Goal: Task Accomplishment & Management: Complete application form

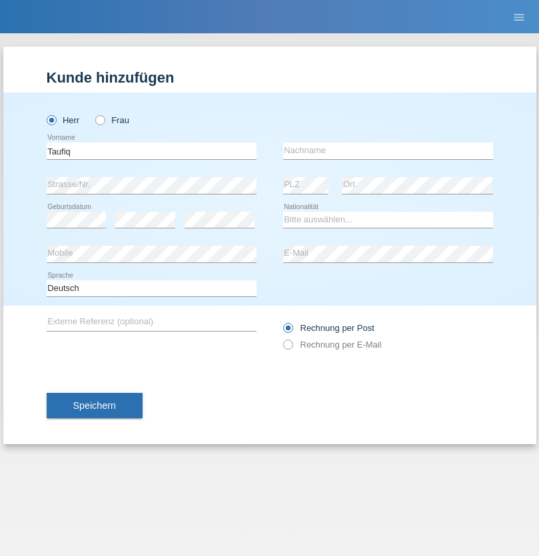
type input "Taufiq"
click at [388, 151] on input "text" at bounding box center [388, 151] width 210 height 17
type input "Hardi"
select select "CH"
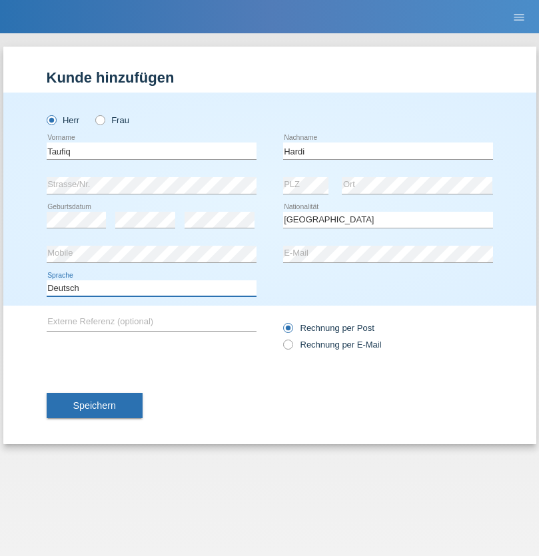
select select "en"
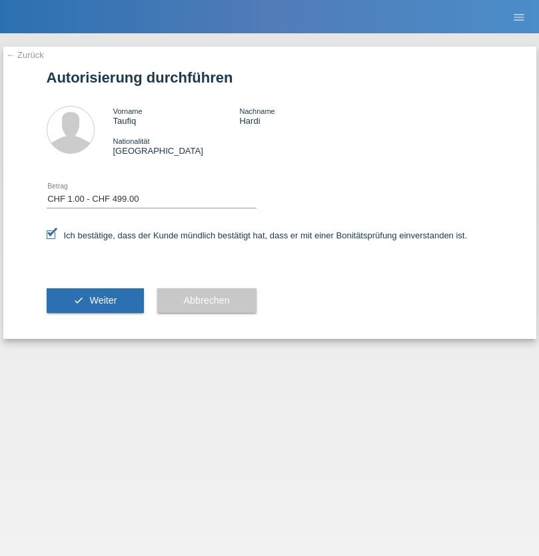
select select "1"
click at [95, 300] on span "Weiter" at bounding box center [102, 300] width 27 height 11
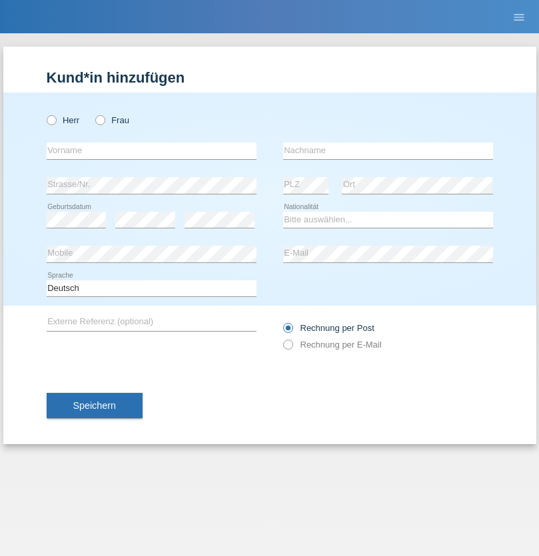
radio input "true"
click at [151, 151] on input "text" at bounding box center [152, 151] width 210 height 17
type input "Varga"
click at [388, 151] on input "text" at bounding box center [388, 151] width 210 height 17
type input "Florin"
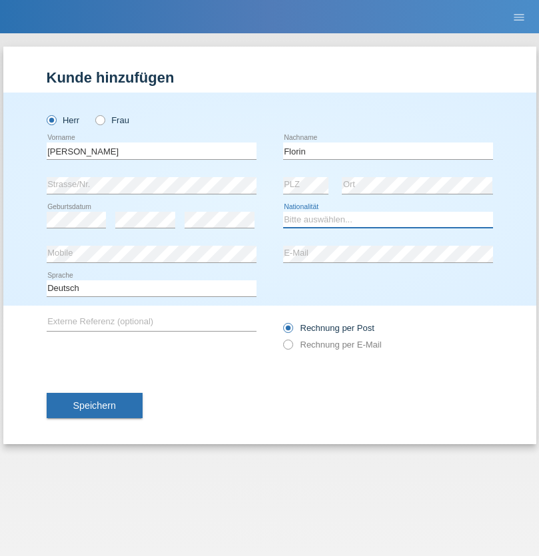
select select "RO"
select select "C"
select select "29"
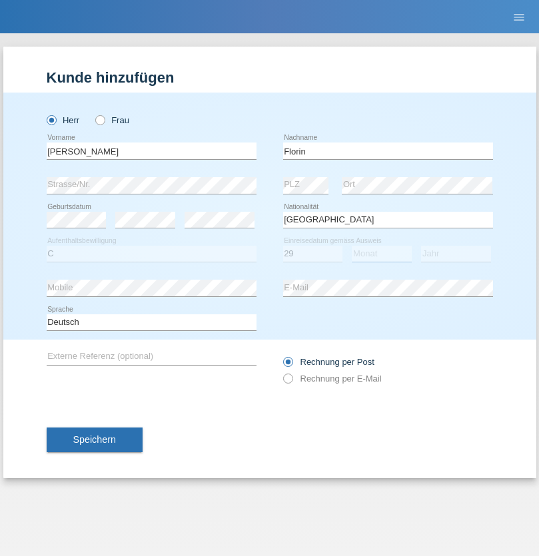
select select "02"
select select "2021"
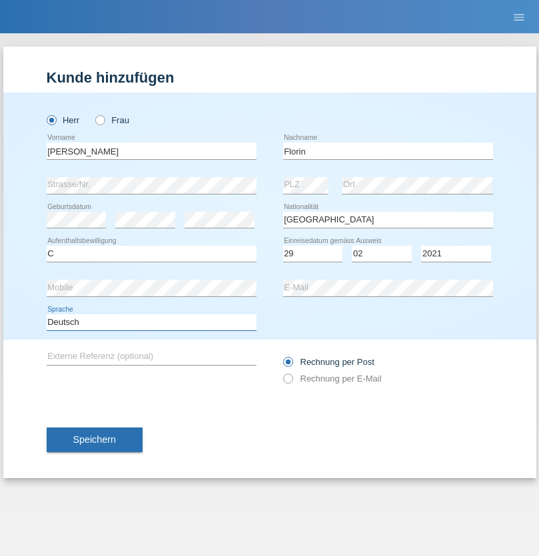
select select "en"
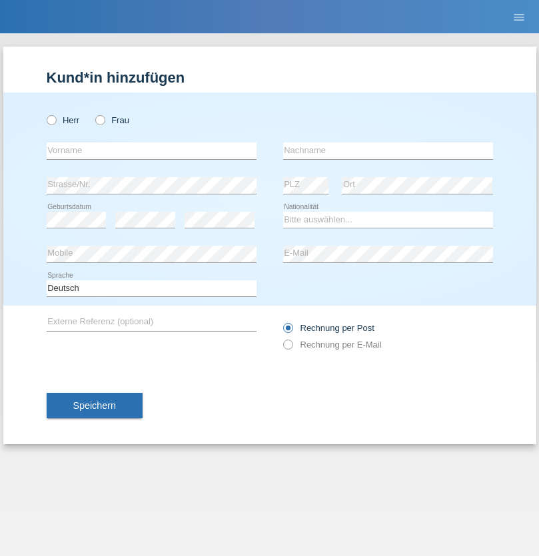
radio input "true"
click at [151, 151] on input "text" at bounding box center [152, 151] width 210 height 17
type input "[PERSON_NAME]"
click at [388, 151] on input "text" at bounding box center [388, 151] width 210 height 17
type input "Krebs"
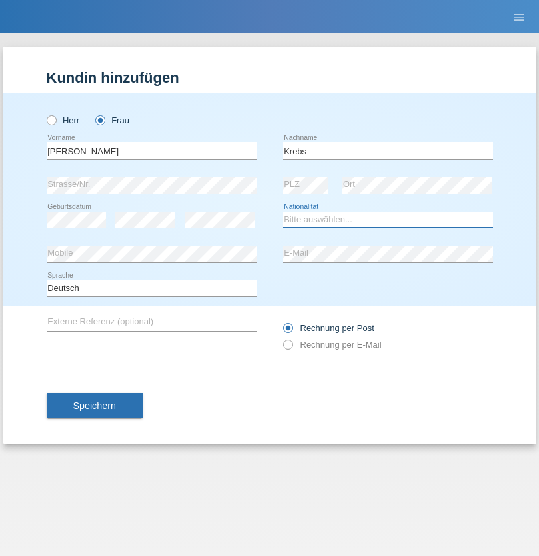
select select "CH"
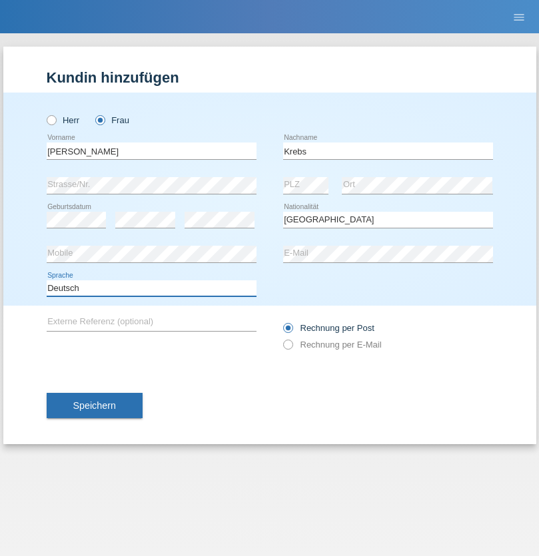
select select "en"
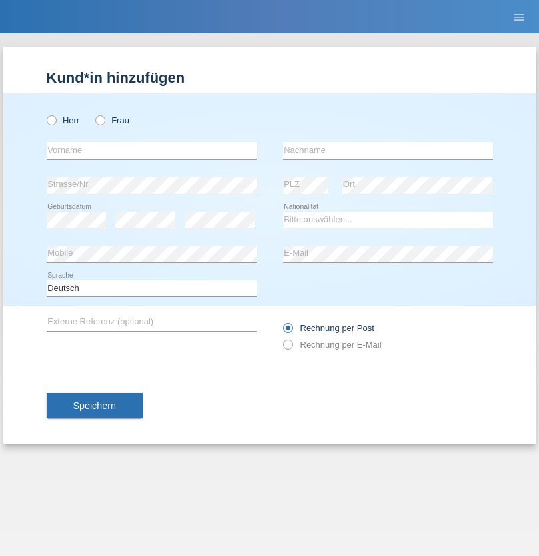
radio input "true"
click at [151, 151] on input "text" at bounding box center [152, 151] width 210 height 17
type input "Qovanaj"
click at [388, 151] on input "text" at bounding box center [388, 151] width 210 height 17
type input "Shaban"
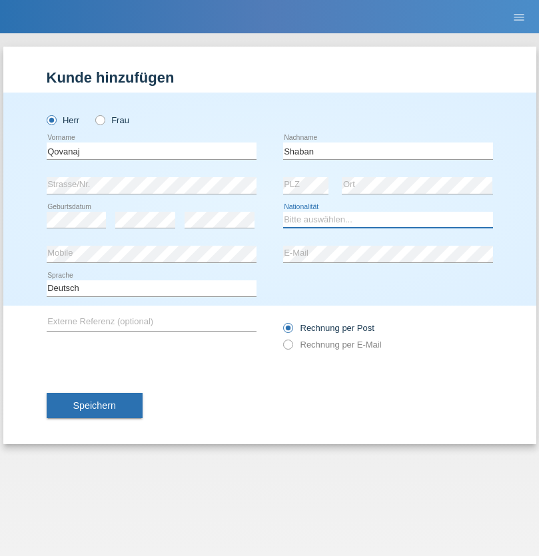
select select "CH"
radio input "true"
click at [151, 151] on input "text" at bounding box center [152, 151] width 210 height 17
type input "[PERSON_NAME]"
click at [388, 151] on input "text" at bounding box center [388, 151] width 210 height 17
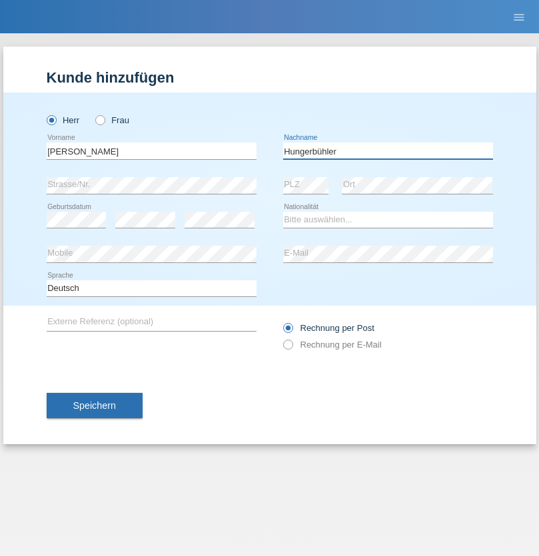
type input "Hungerbühler"
select select "CH"
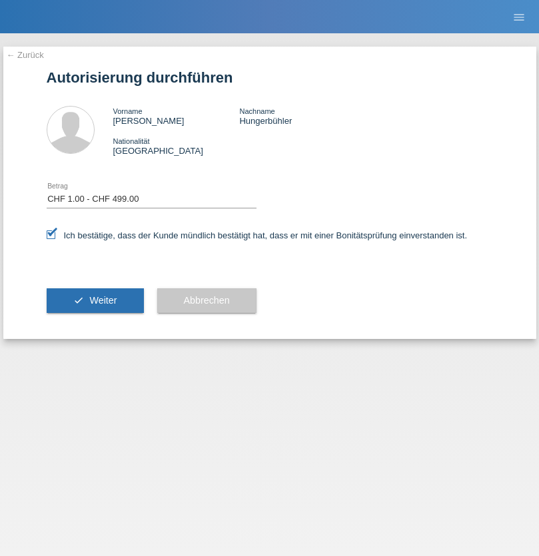
select select "1"
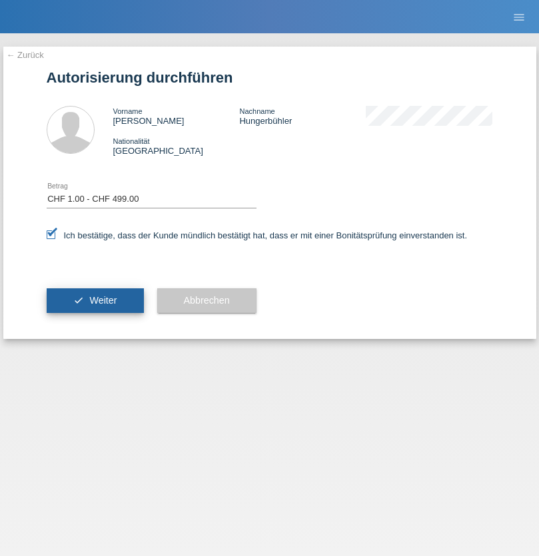
click at [95, 300] on span "Weiter" at bounding box center [102, 300] width 27 height 11
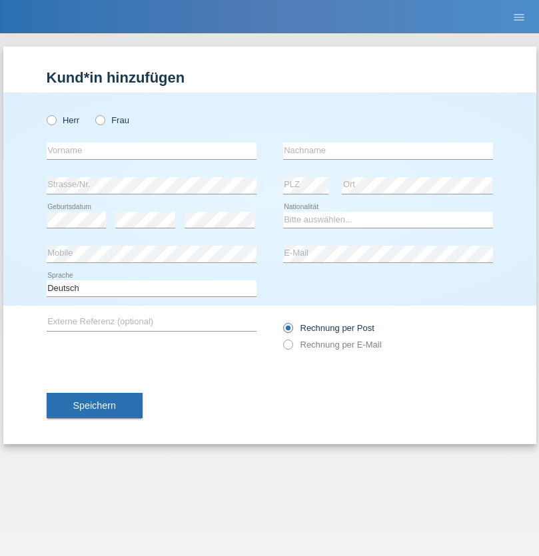
radio input "true"
click at [151, 151] on input "text" at bounding box center [152, 151] width 210 height 17
type input "Ernes"
click at [388, 151] on input "text" at bounding box center [388, 151] width 210 height 17
type input "Syla"
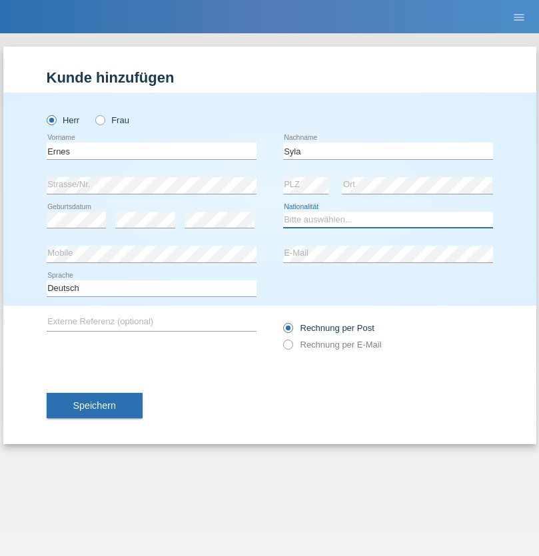
select select "XK"
select select "C"
select select "03"
select select "09"
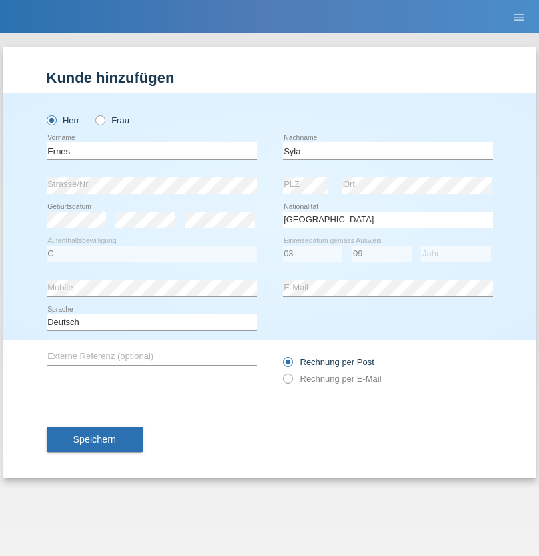
select select "2002"
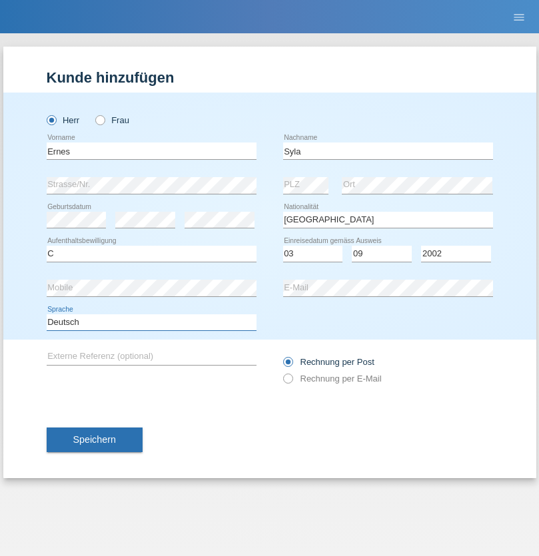
select select "en"
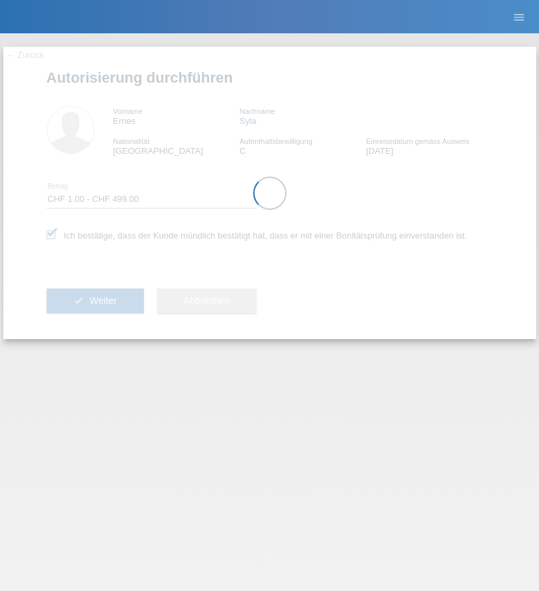
select select "1"
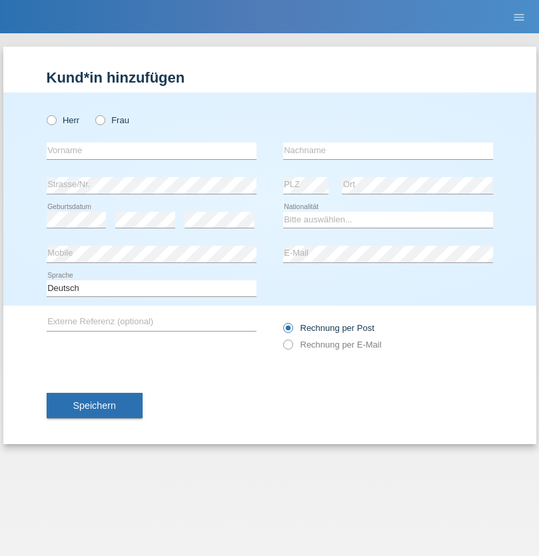
radio input "true"
click at [151, 151] on input "text" at bounding box center [152, 151] width 210 height 17
type input "Ionel"
click at [388, 151] on input "text" at bounding box center [388, 151] width 210 height 17
type input "Marin"
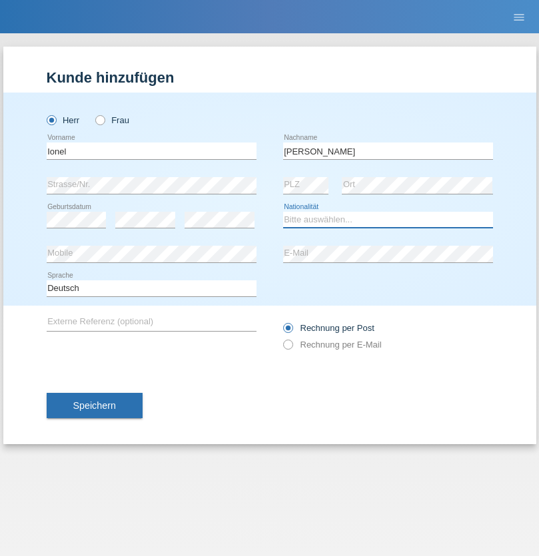
select select "OM"
select select "C"
select select "01"
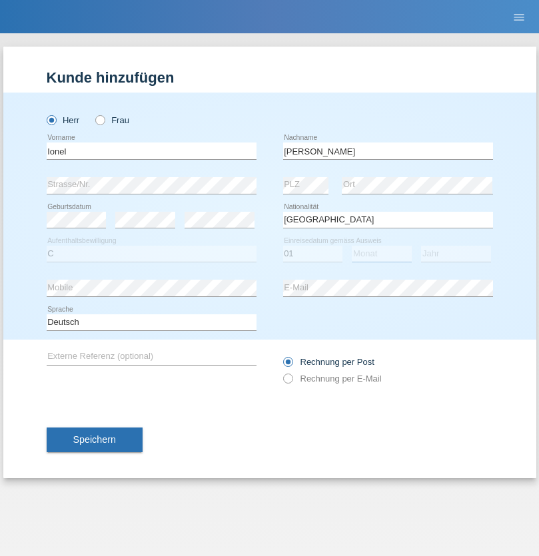
select select "03"
select select "2021"
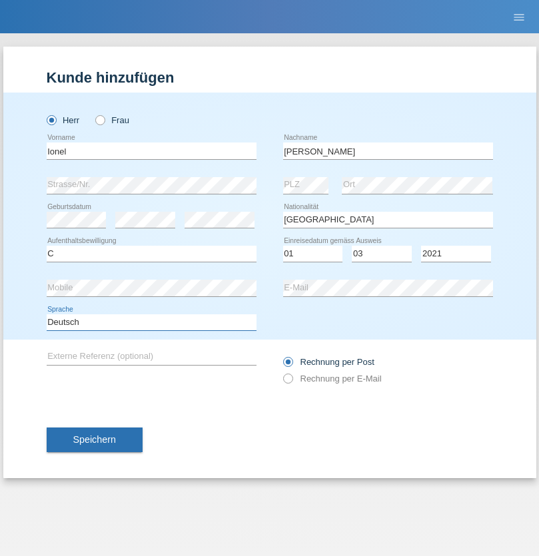
select select "en"
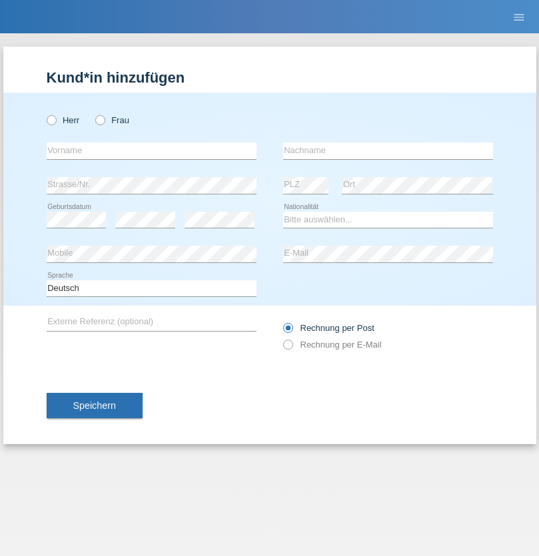
radio input "true"
click at [151, 151] on input "text" at bounding box center [152, 151] width 210 height 17
type input "Volkan"
click at [388, 151] on input "text" at bounding box center [388, 151] width 210 height 17
type input "Laçın"
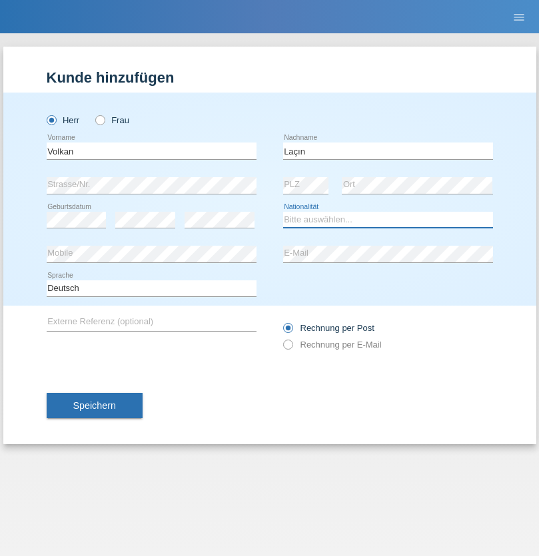
select select "TR"
select select "C"
select select "06"
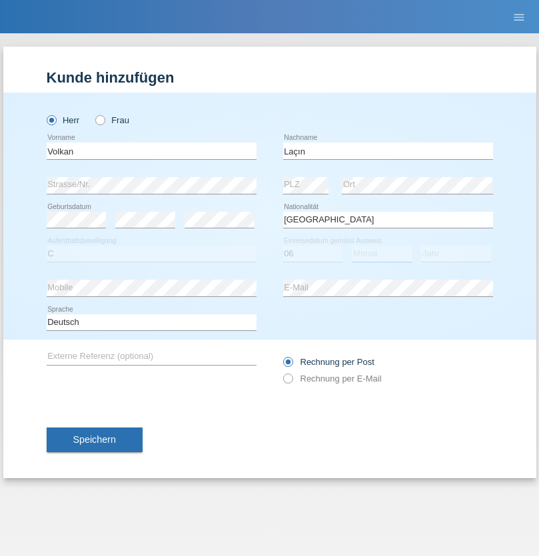
select select "04"
select select "2021"
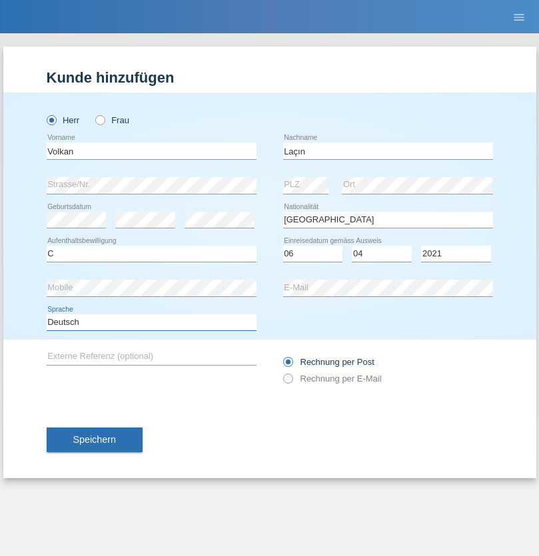
select select "en"
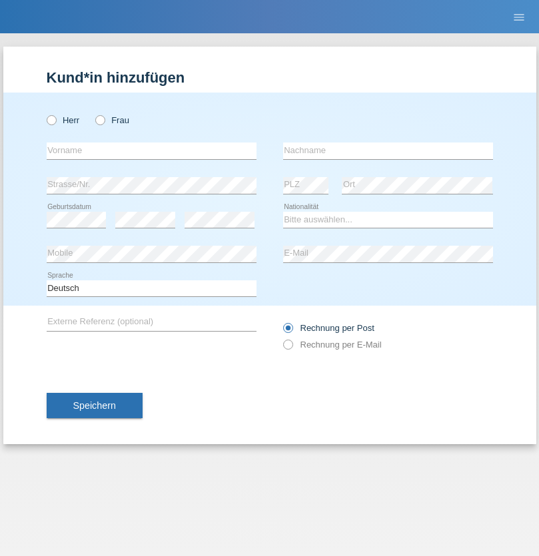
radio input "true"
click at [151, 151] on input "text" at bounding box center [152, 151] width 210 height 17
type input "Volkan"
click at [388, 151] on input "text" at bounding box center [388, 151] width 210 height 17
type input "Laçın"
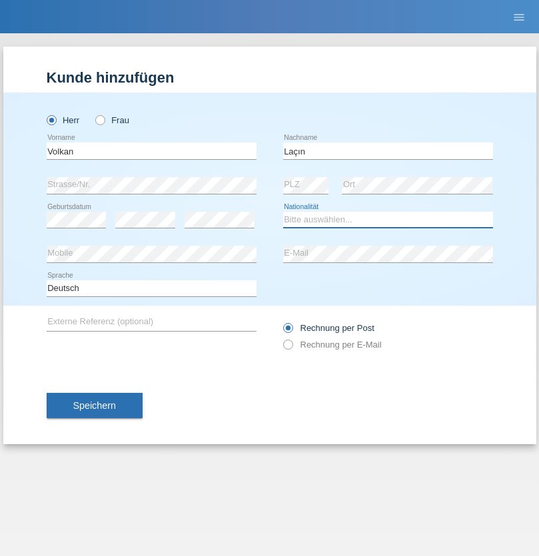
select select "TR"
select select "C"
select select "06"
select select "04"
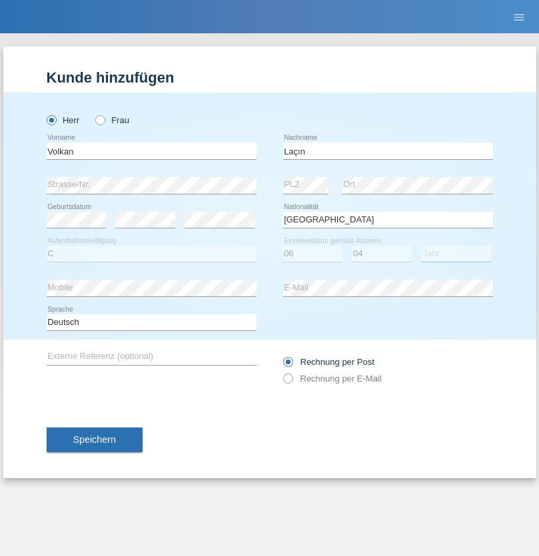
select select "2021"
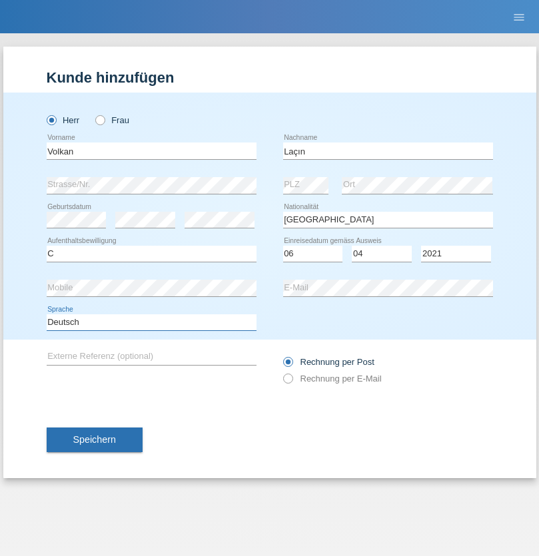
select select "en"
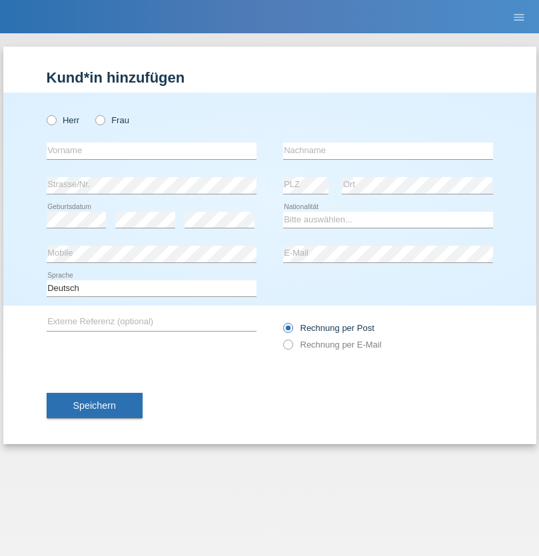
radio input "true"
click at [151, 151] on input "text" at bounding box center [152, 151] width 210 height 17
type input "jennifer"
click at [388, 151] on input "text" at bounding box center [388, 151] width 210 height 17
type input "löffel"
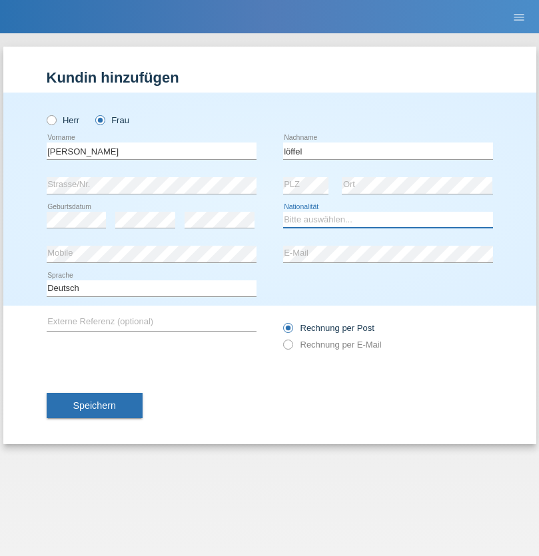
select select "CH"
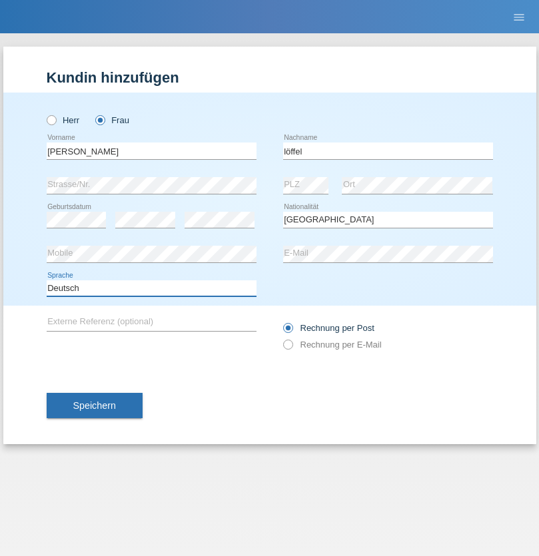
select select "en"
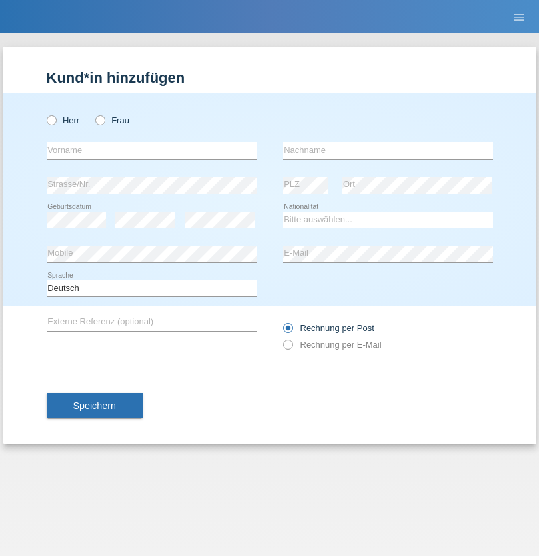
radio input "true"
click at [151, 151] on input "text" at bounding box center [152, 151] width 210 height 17
type input "Matusa"
click at [388, 151] on input "text" at bounding box center [388, 151] width 210 height 17
type input "Marian valentin"
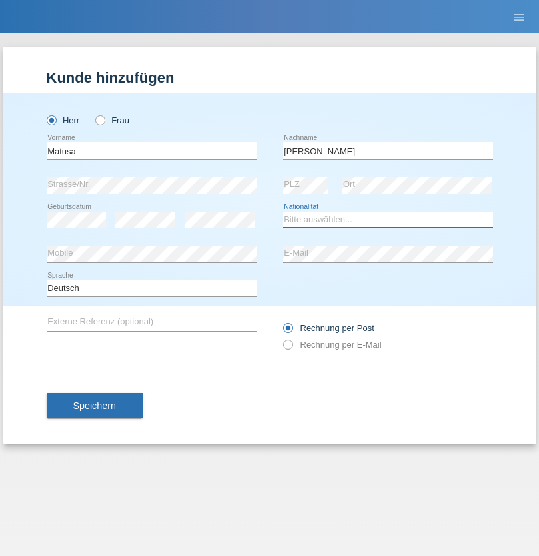
select select "RO"
select select "C"
select select "01"
select select "06"
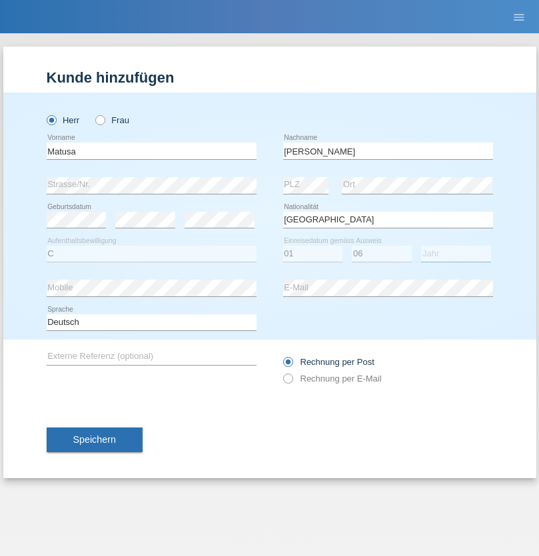
select select "2016"
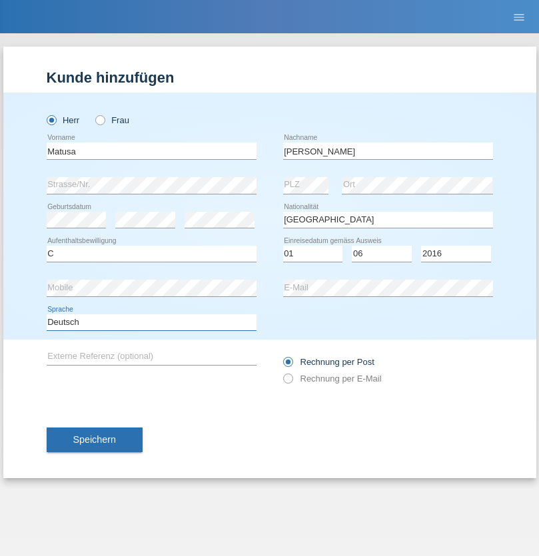
select select "en"
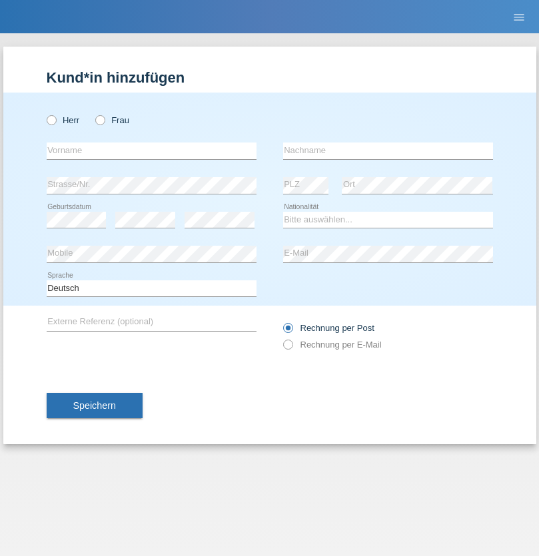
radio input "true"
click at [151, 151] on input "text" at bounding box center [152, 151] width 210 height 17
type input "Cedric"
click at [388, 151] on input "text" at bounding box center [388, 151] width 210 height 17
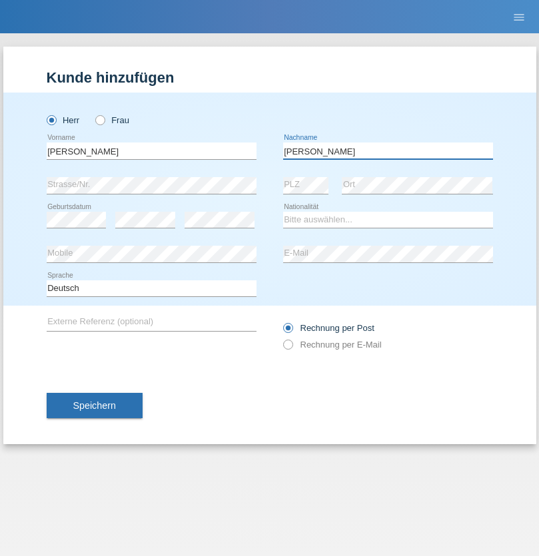
type input "Keller"
select select "CH"
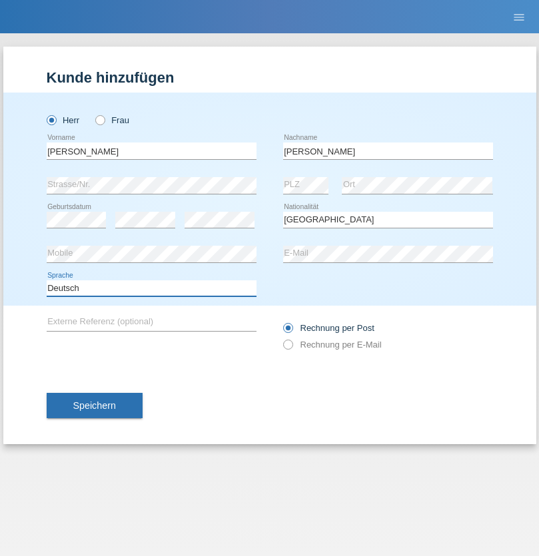
select select "en"
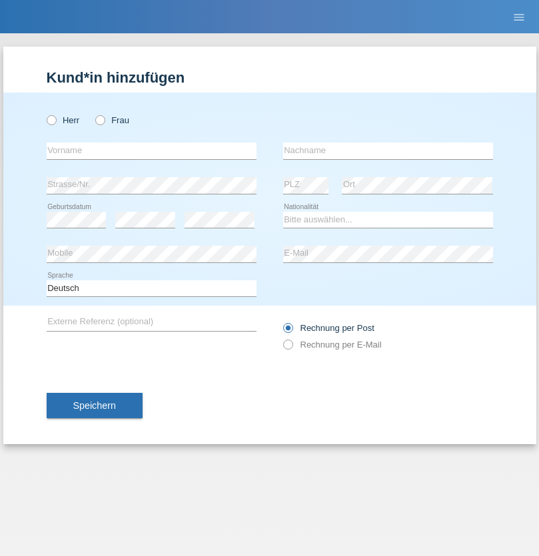
radio input "true"
click at [151, 151] on input "text" at bounding box center [152, 151] width 210 height 17
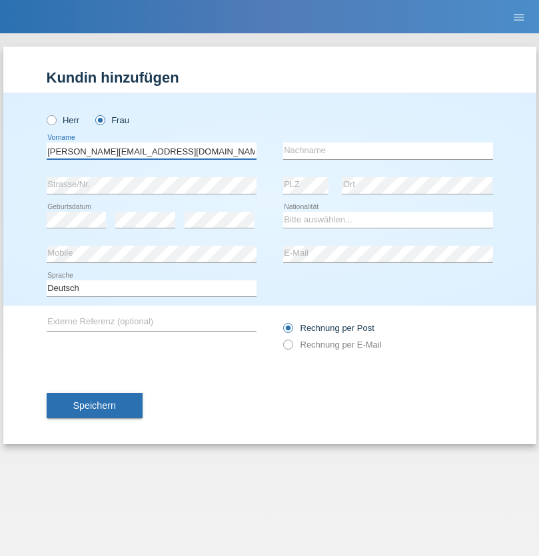
type input "[PERSON_NAME][EMAIL_ADDRESS][DOMAIN_NAME]"
click at [388, 151] on input "text" at bounding box center [388, 151] width 210 height 17
type input "Hylaj"
select select "CH"
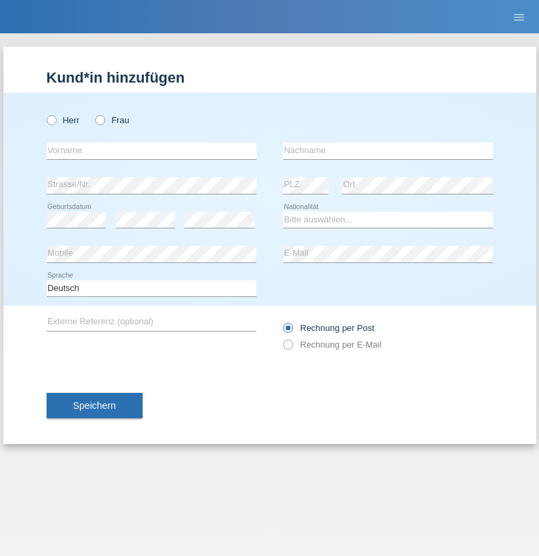
radio input "true"
click at [151, 151] on input "text" at bounding box center [152, 151] width 210 height 17
type input "luka"
click at [388, 151] on input "text" at bounding box center [388, 151] width 210 height 17
type input "kocic"
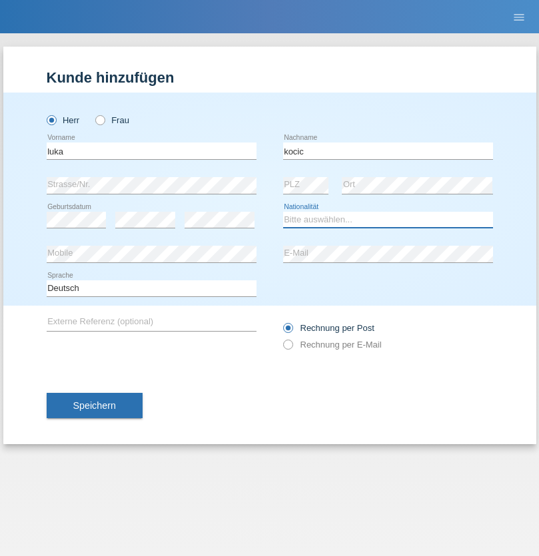
select select "RS"
select select "C"
select select "21"
select select "04"
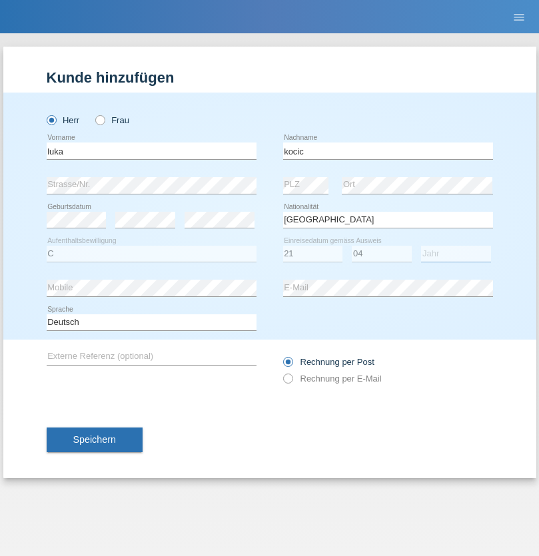
select select "1999"
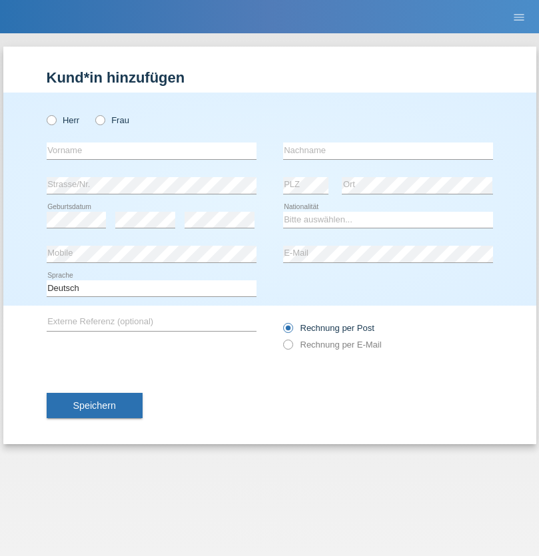
radio input "true"
click at [151, 151] on input "text" at bounding box center [152, 151] width 210 height 17
type input "Marian"
click at [388, 151] on input "text" at bounding box center [388, 151] width 210 height 17
type input "Matusa"
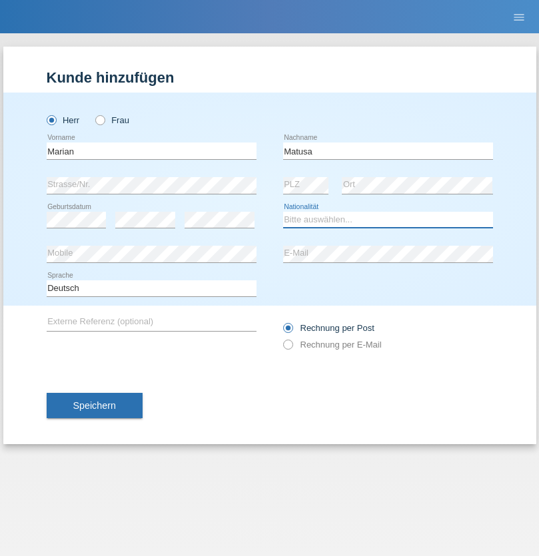
select select "RO"
select select "C"
select select "01"
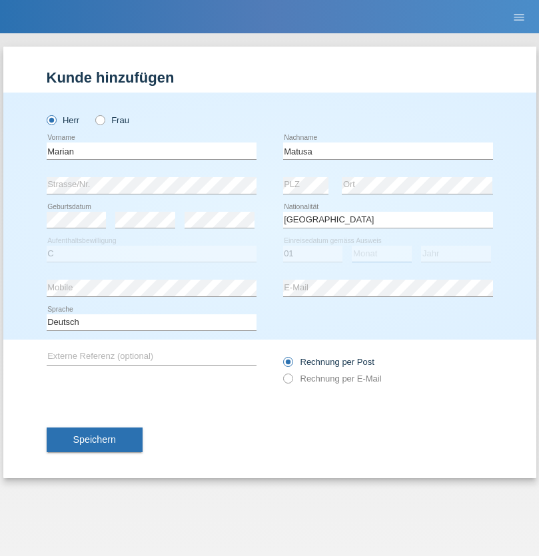
select select "06"
select select "2016"
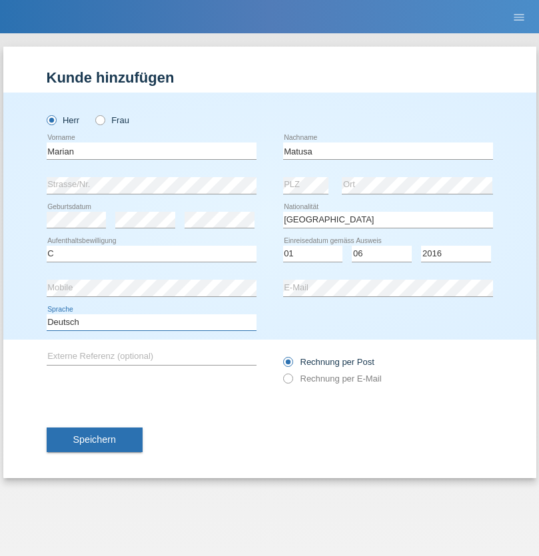
select select "en"
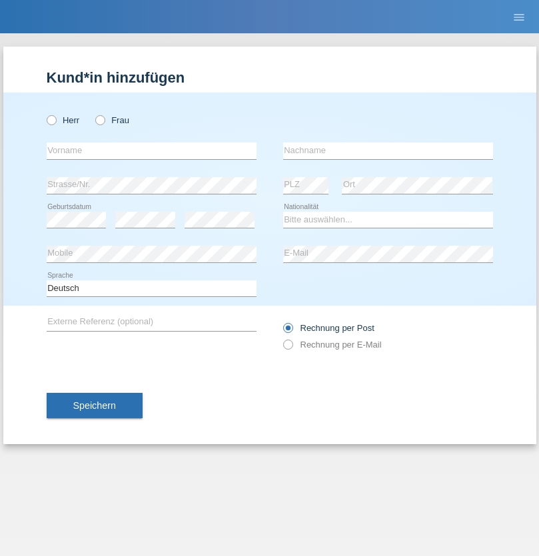
radio input "true"
click at [151, 151] on input "text" at bounding box center [152, 151] width 210 height 17
type input "Marco"
click at [388, 151] on input "text" at bounding box center [388, 151] width 210 height 17
type input "Weinlein"
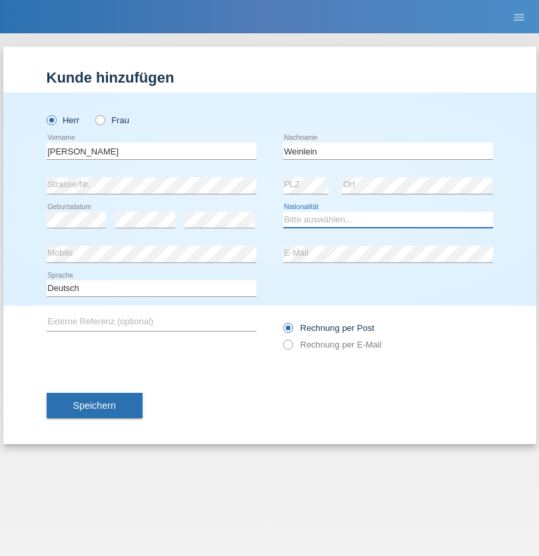
select select "CH"
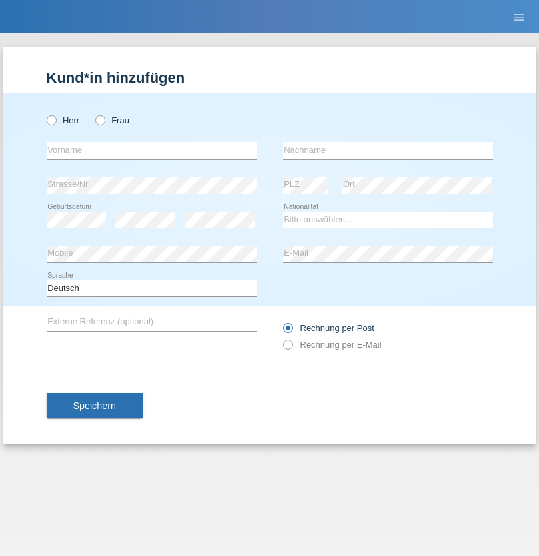
radio input "true"
click at [151, 151] on input "text" at bounding box center [152, 151] width 210 height 17
type input "Jashari lmeri"
click at [388, 151] on input "text" at bounding box center [388, 151] width 210 height 17
type input "Rabije"
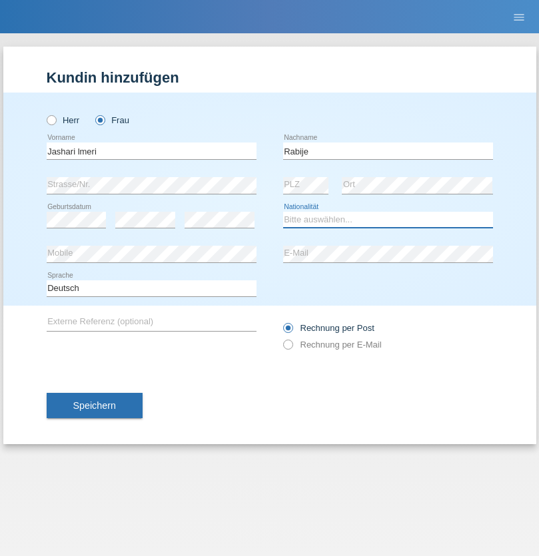
select select "CH"
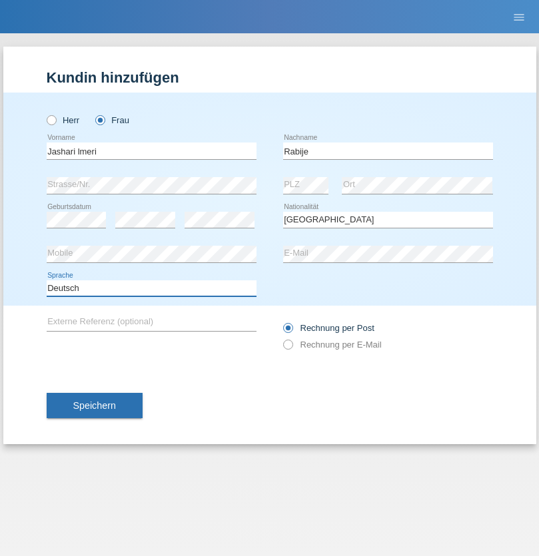
select select "en"
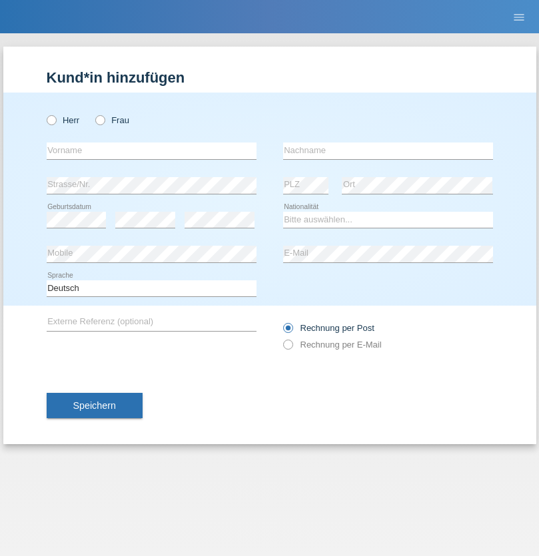
radio input "true"
click at [151, 151] on input "text" at bounding box center [152, 151] width 210 height 17
type input "firat"
click at [388, 151] on input "text" at bounding box center [388, 151] width 210 height 17
type input "kara"
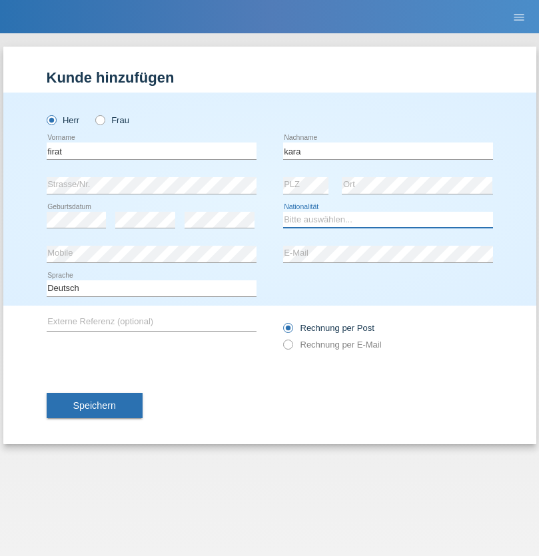
select select "CH"
radio input "true"
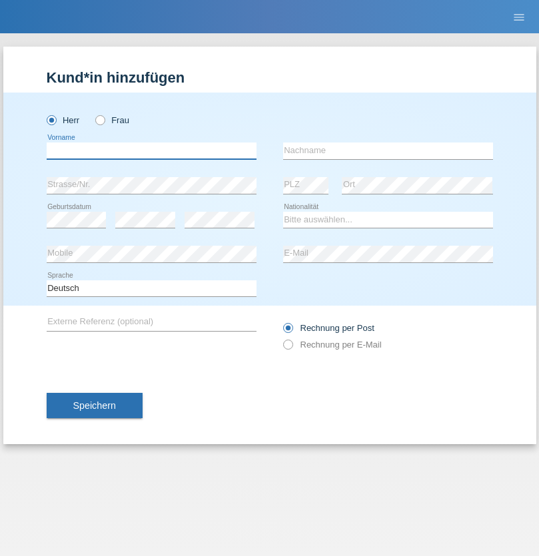
click at [151, 151] on input "text" at bounding box center [152, 151] width 210 height 17
type input "Gigov"
click at [388, 151] on input "text" at bounding box center [388, 151] width 210 height 17
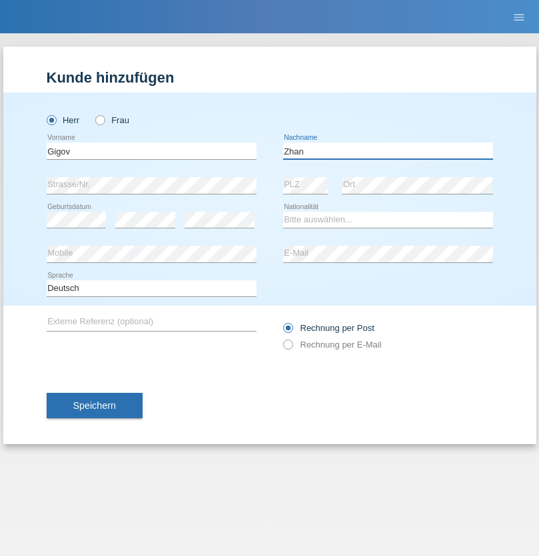
type input "Zhan"
select select "BG"
select select "C"
select select "23"
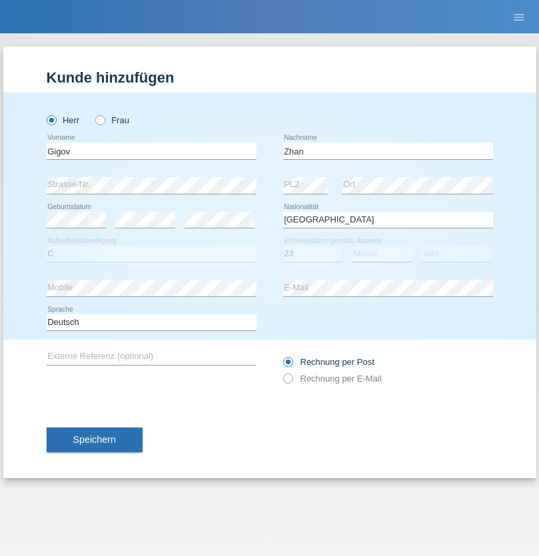
select select "10"
select select "2021"
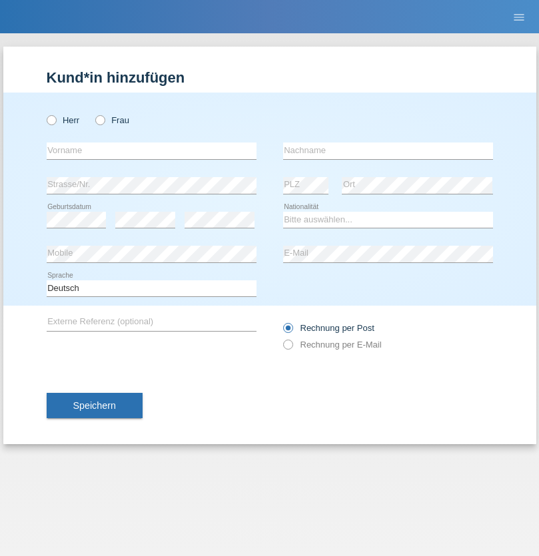
radio input "true"
click at [151, 151] on input "text" at bounding box center [152, 151] width 210 height 17
type input "Amand"
click at [388, 151] on input "text" at bounding box center [388, 151] width 210 height 17
type input "Pires"
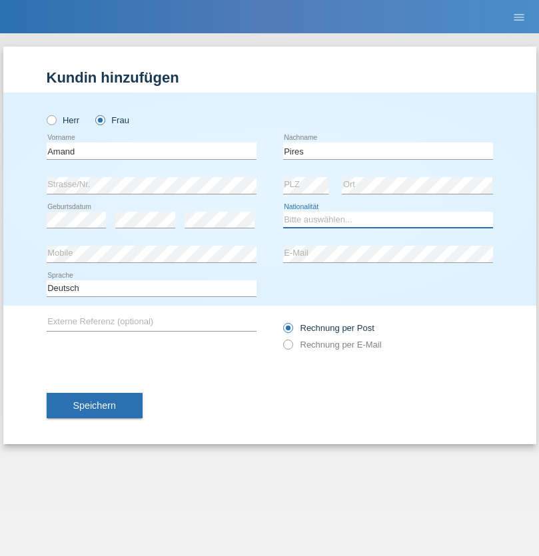
select select "CH"
radio input "true"
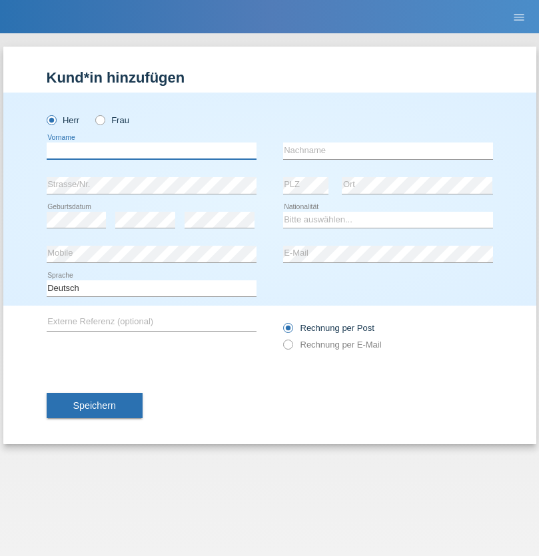
click at [151, 151] on input "text" at bounding box center [152, 151] width 210 height 17
type input "[PERSON_NAME]"
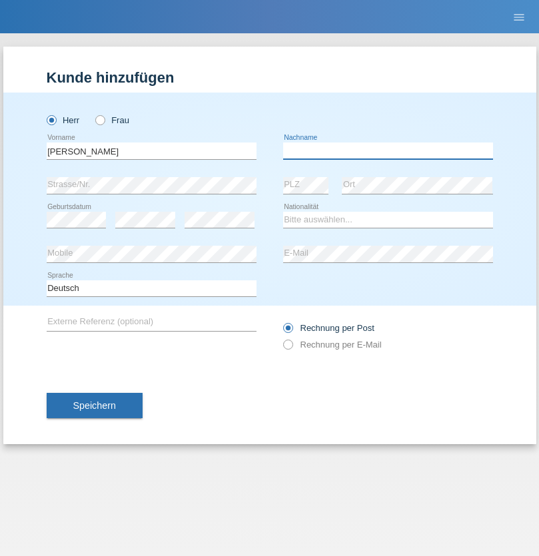
click at [388, 151] on input "text" at bounding box center [388, 151] width 210 height 17
type input "Saidi"
select select "CH"
radio input "true"
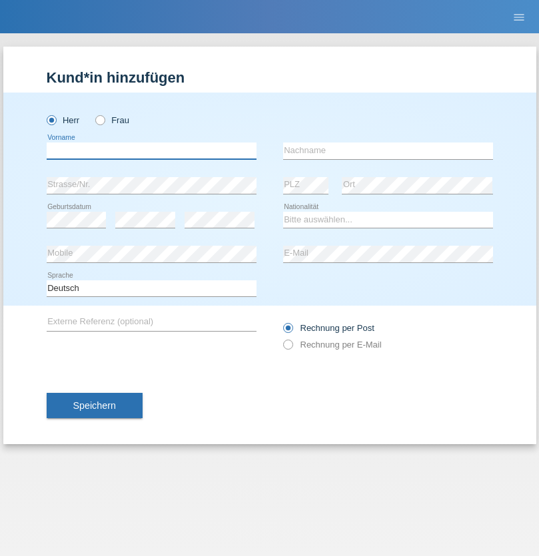
click at [151, 151] on input "text" at bounding box center [152, 151] width 210 height 17
type input "[PERSON_NAME]"
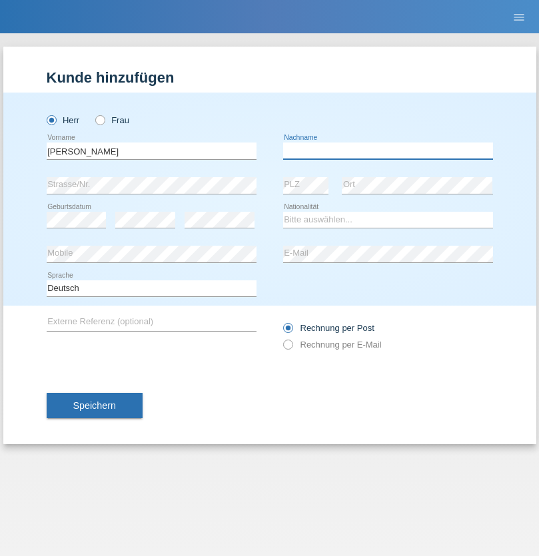
click at [388, 151] on input "text" at bounding box center [388, 151] width 210 height 17
type input "[PERSON_NAME]"
select select "PT"
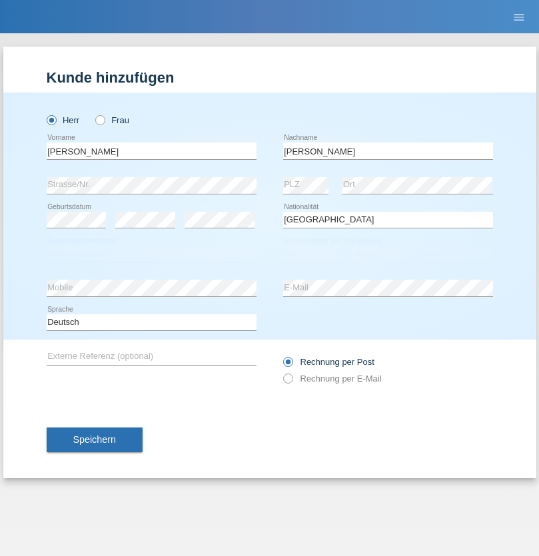
select select "C"
select select "23"
select select "08"
select select "2021"
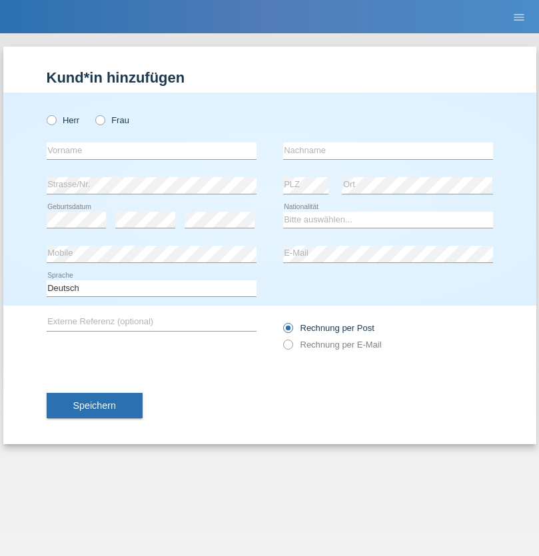
radio input "true"
click at [151, 151] on input "text" at bounding box center [152, 151] width 210 height 17
type input "[PERSON_NAME]"
click at [388, 151] on input "text" at bounding box center [388, 151] width 210 height 17
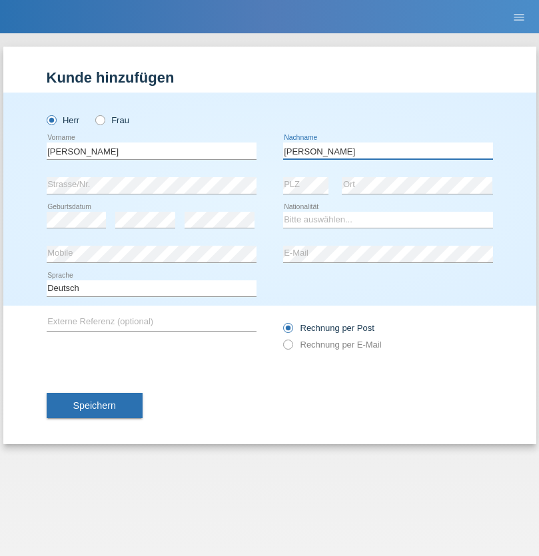
type input "[PERSON_NAME]"
select select "CH"
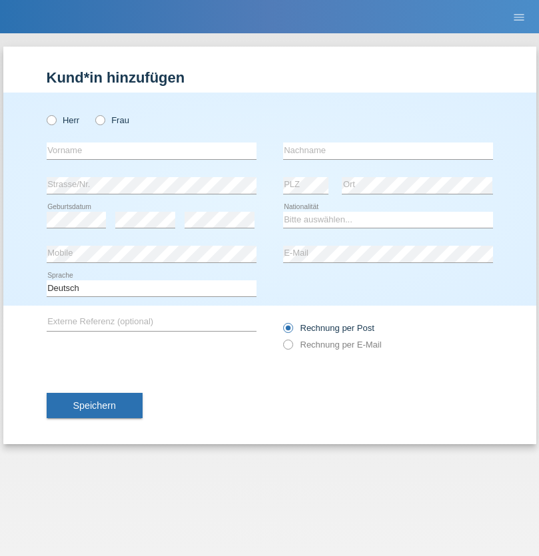
radio input "true"
click at [151, 151] on input "text" at bounding box center [152, 151] width 210 height 17
type input "Szilvia"
click at [388, 151] on input "text" at bounding box center [388, 151] width 210 height 17
type input "Olakh"
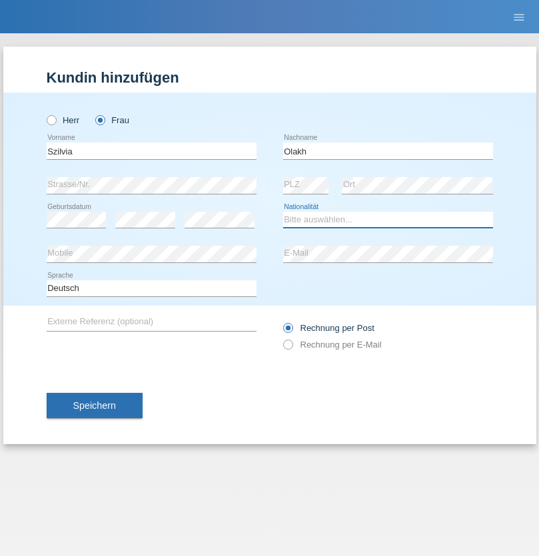
select select "UA"
select select "C"
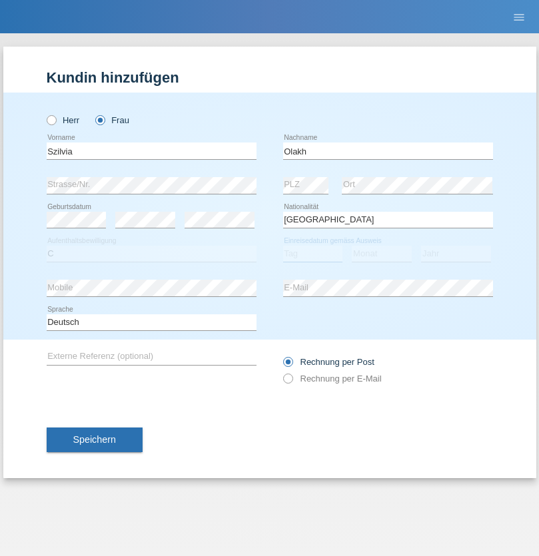
select select "16"
select select "09"
select select "2021"
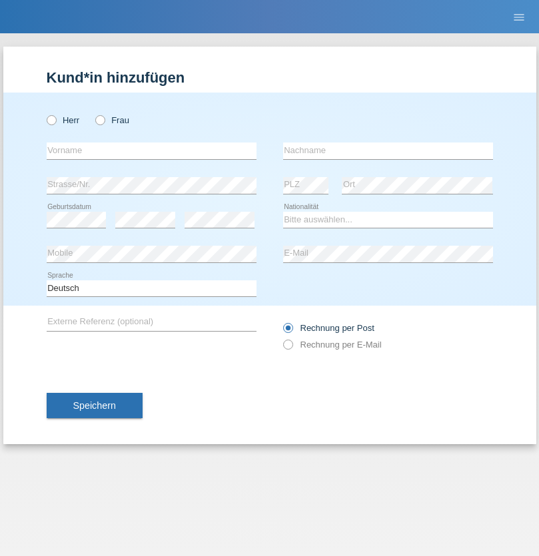
radio input "true"
click at [151, 151] on input "text" at bounding box center [152, 151] width 210 height 17
type input "Asrit"
click at [388, 151] on input "text" at bounding box center [388, 151] width 210 height 17
type input "Kupa"
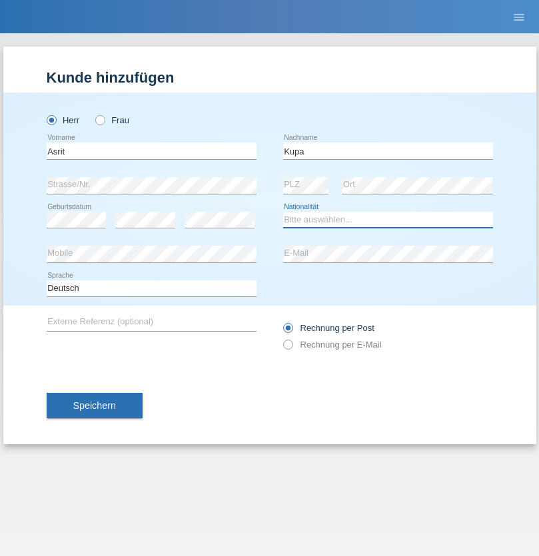
select select "MK"
select select "C"
select select "27"
select select "05"
radio input "true"
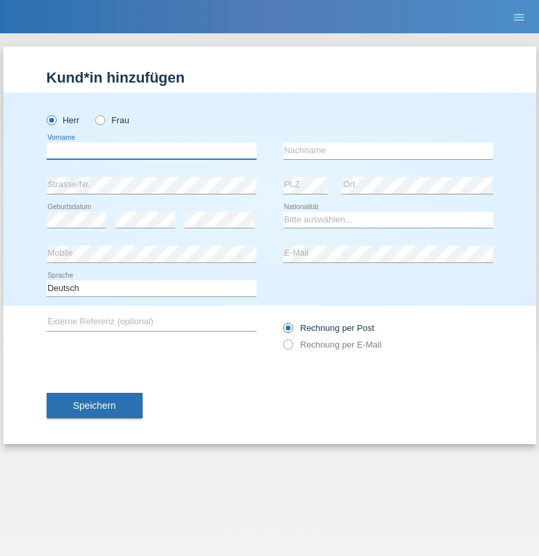
click at [151, 151] on input "text" at bounding box center [152, 151] width 210 height 17
type input "[PERSON_NAME]"
click at [388, 151] on input "text" at bounding box center [388, 151] width 210 height 17
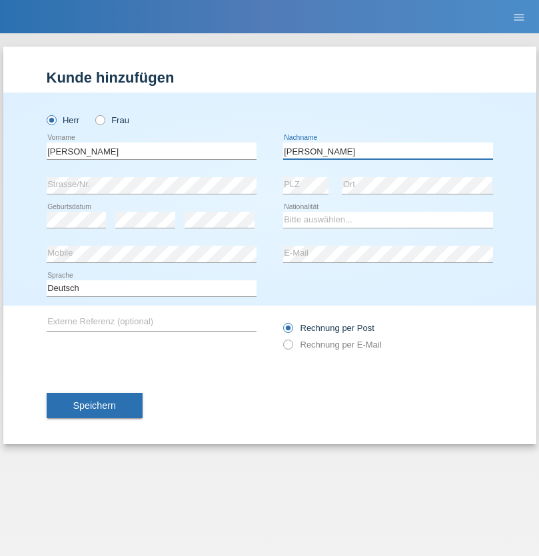
type input "[PERSON_NAME]"
select select "SY"
select select "C"
select select "16"
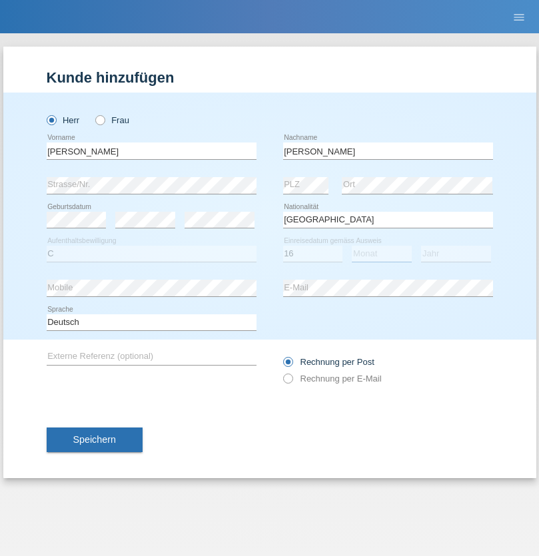
select select "09"
select select "2021"
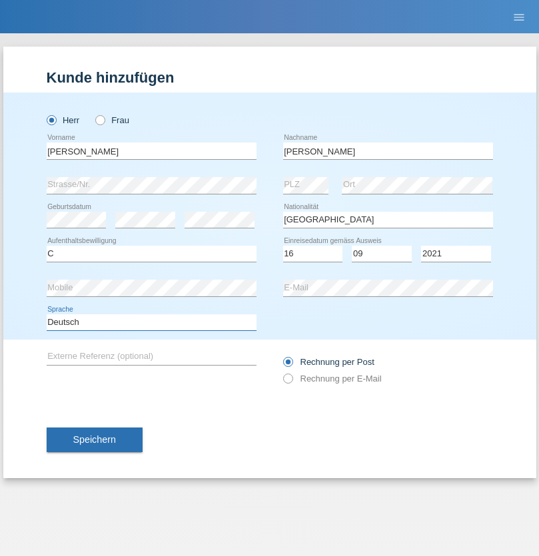
select select "en"
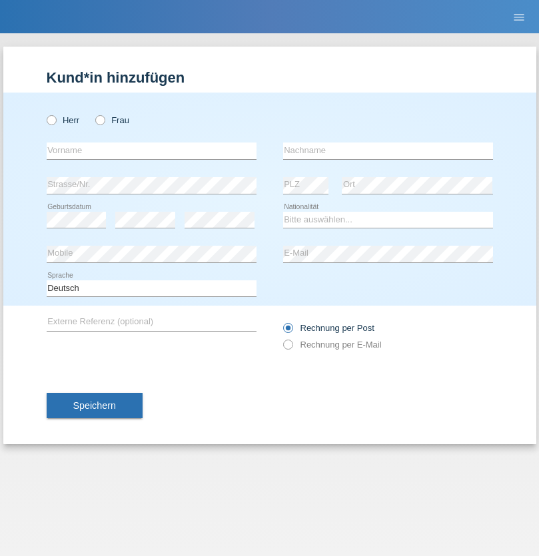
radio input "true"
select select "CH"
radio input "true"
click at [151, 151] on input "text" at bounding box center [152, 151] width 210 height 17
type input "[PERSON_NAME]"
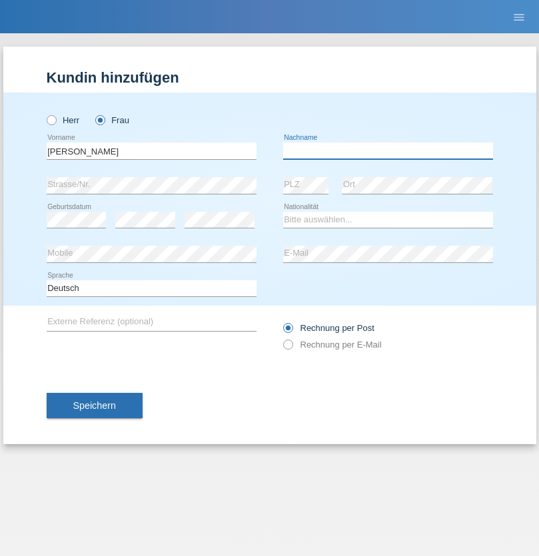
click at [388, 151] on input "text" at bounding box center [388, 151] width 210 height 17
type input "Bacic"
select select "CH"
